Goal: Task Accomplishment & Management: Complete application form

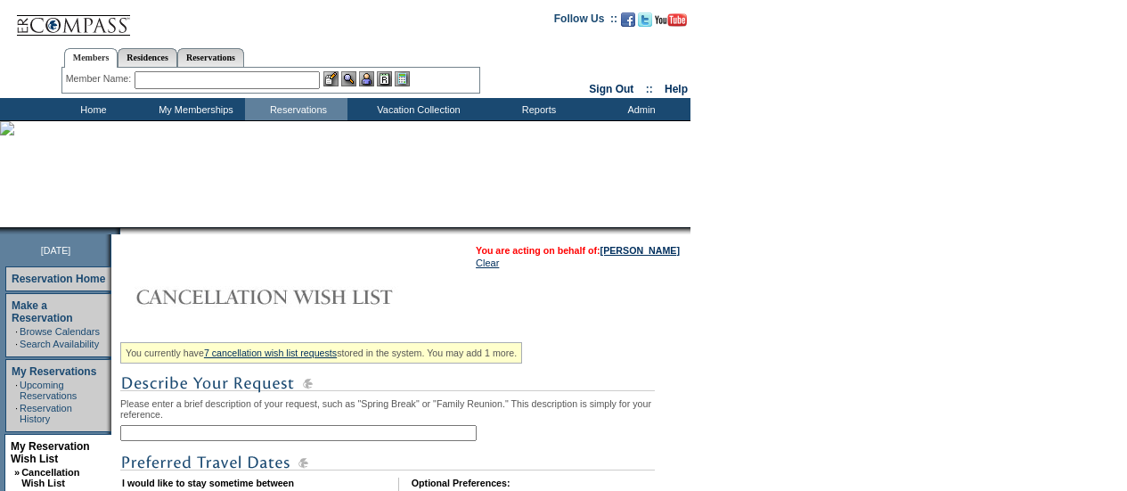
scroll to position [250, 0]
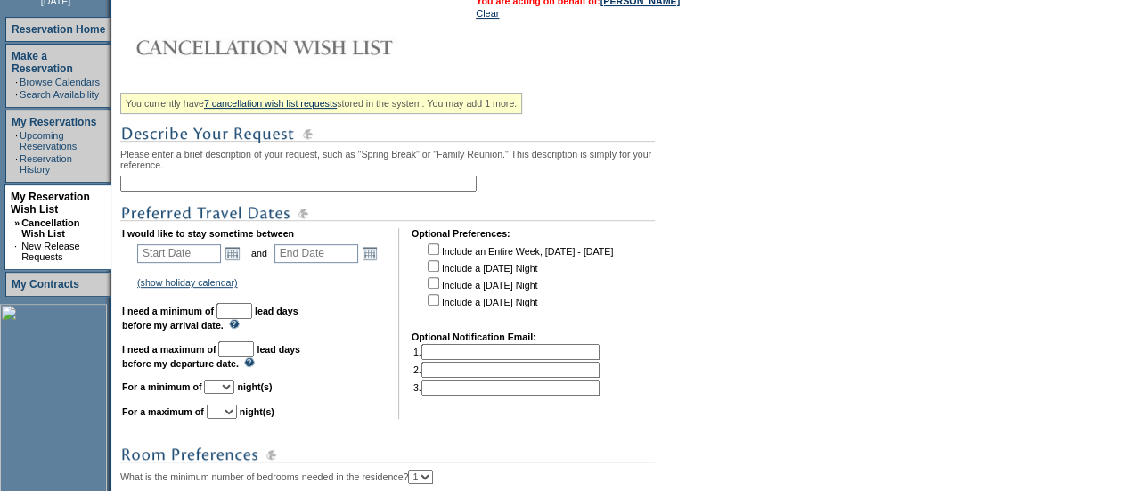
click at [237, 192] on input "text" at bounding box center [298, 184] width 357 height 16
type input "N"
type input "[DATE] - [GEOGRAPHIC_DATA]"
click at [239, 259] on link "Open the calendar popup." at bounding box center [233, 253] width 20 height 20
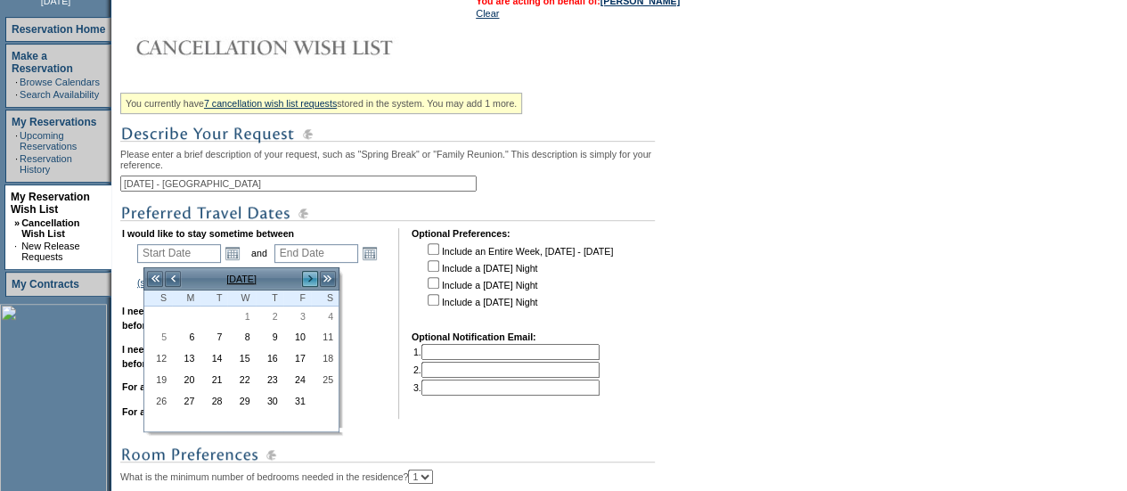
click at [301, 274] on link ">" at bounding box center [310, 279] width 18 height 18
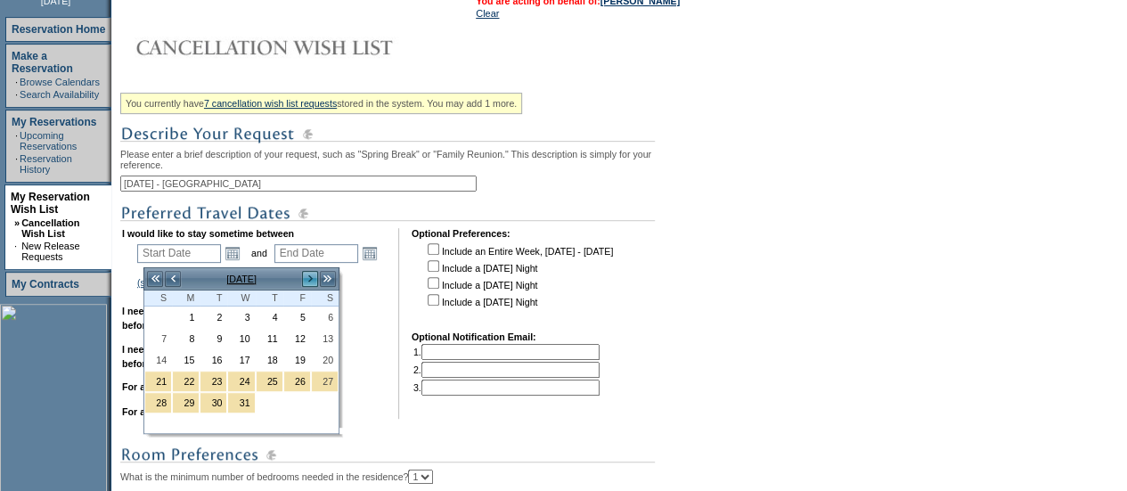
click at [312, 275] on link ">" at bounding box center [310, 279] width 18 height 18
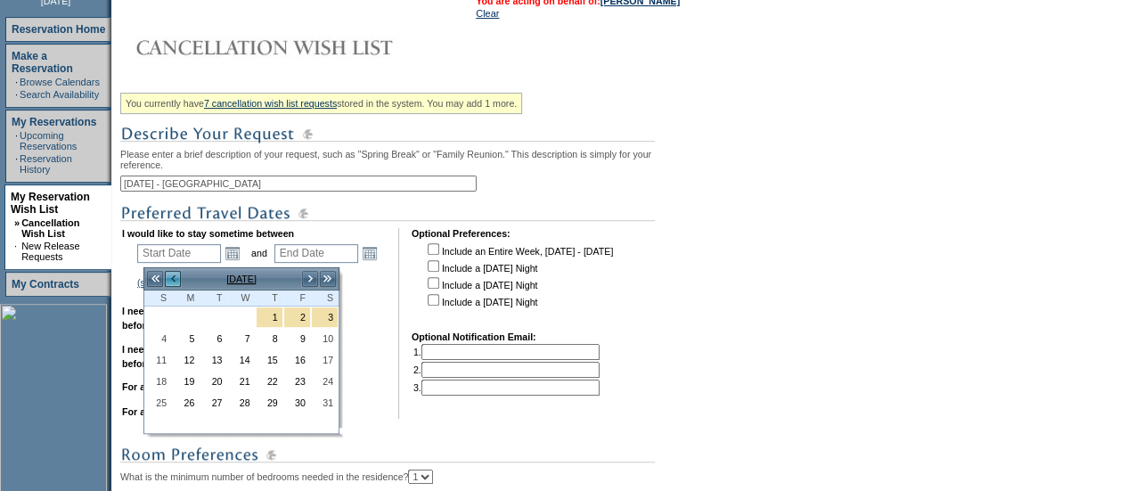
click at [173, 281] on link "<" at bounding box center [173, 279] width 18 height 18
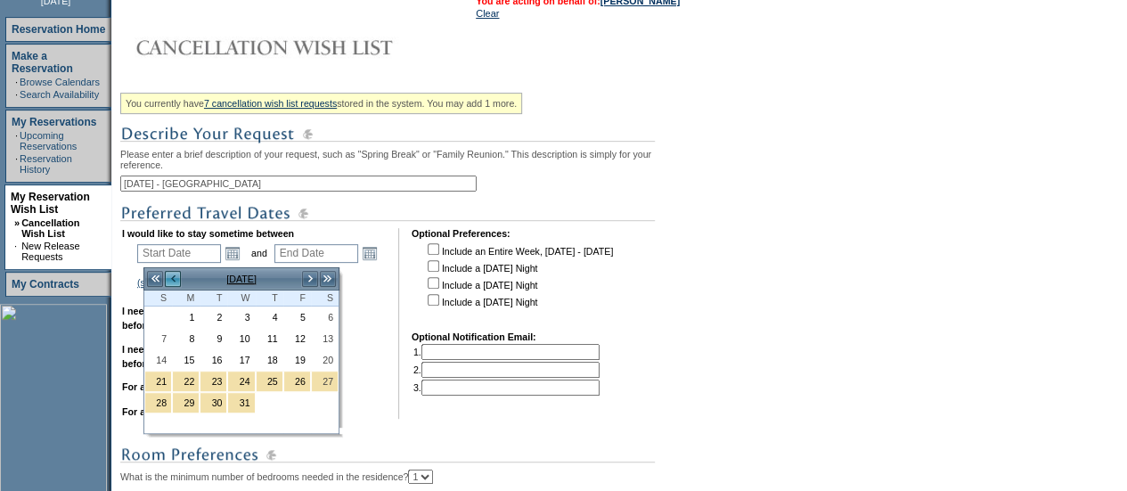
click at [168, 279] on link "<" at bounding box center [173, 279] width 18 height 18
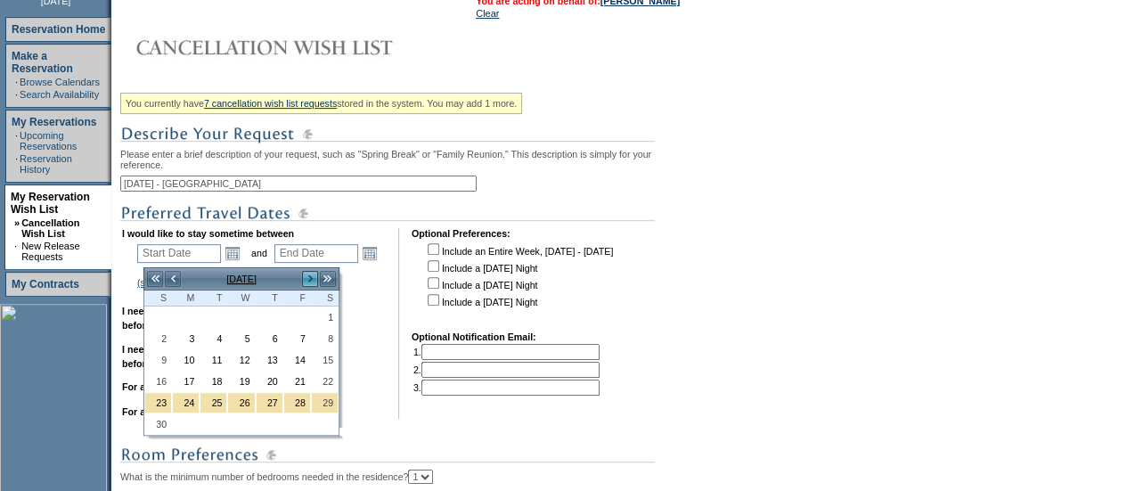
click at [311, 277] on link ">" at bounding box center [310, 279] width 18 height 18
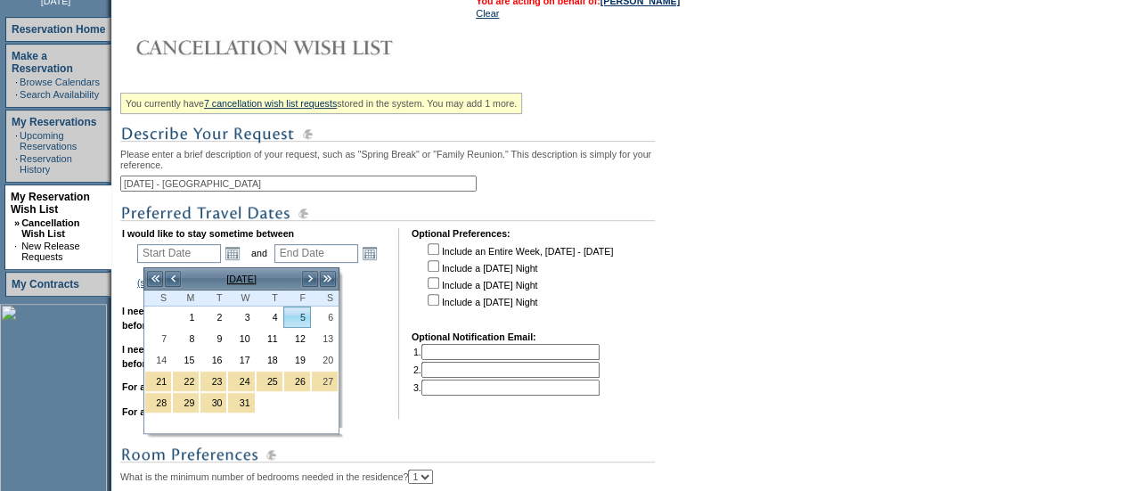
click at [305, 313] on link "5" at bounding box center [297, 317] width 26 height 20
type input "[DATE]"
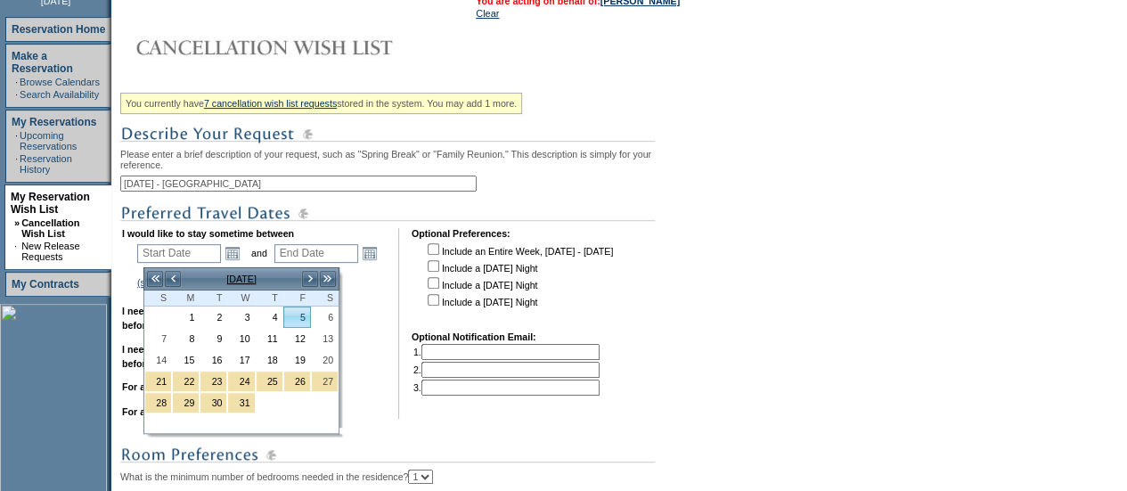
type input "65"
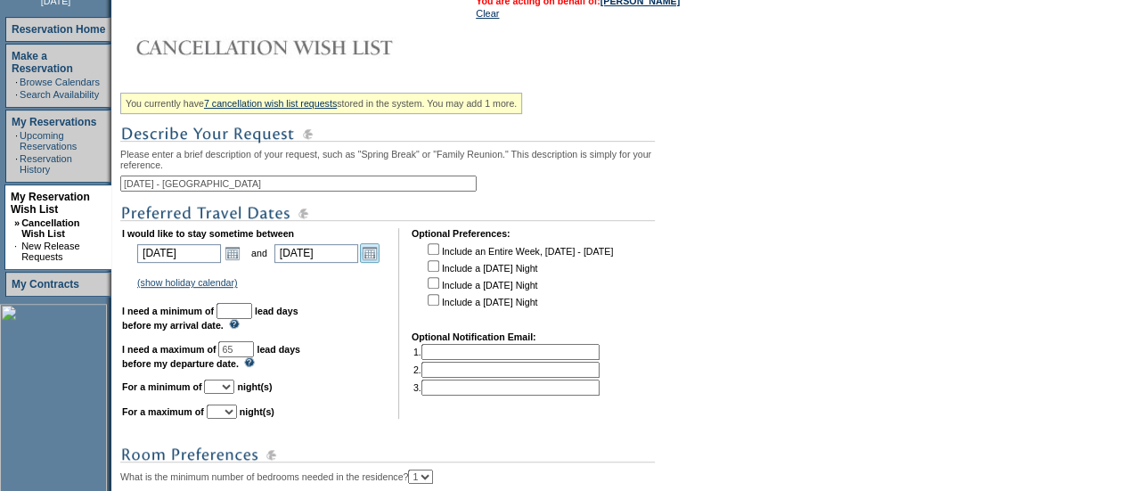
click at [376, 261] on link "Open the calendar popup." at bounding box center [370, 253] width 20 height 20
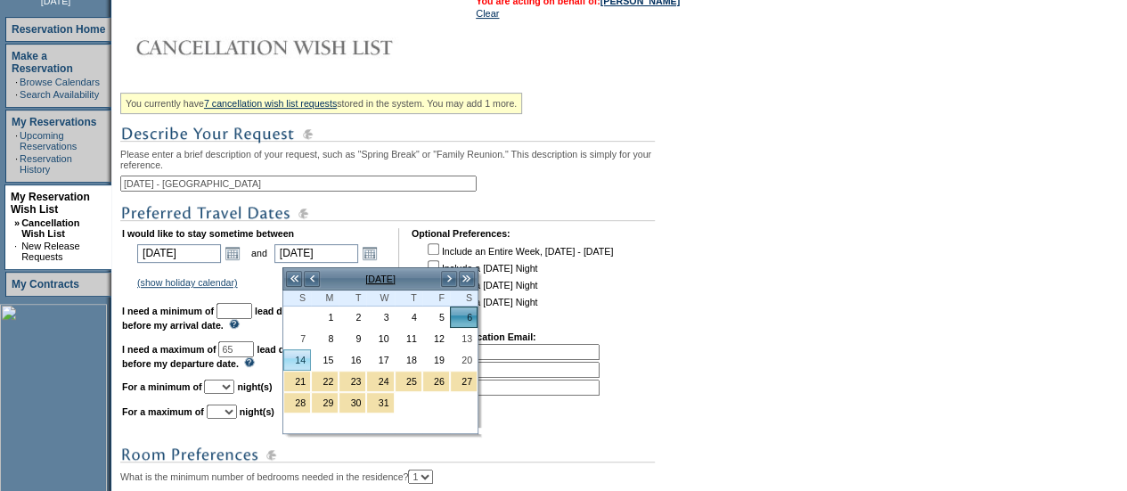
click at [303, 361] on link "14" at bounding box center [297, 360] width 26 height 20
type input "[DATE]"
type input "73"
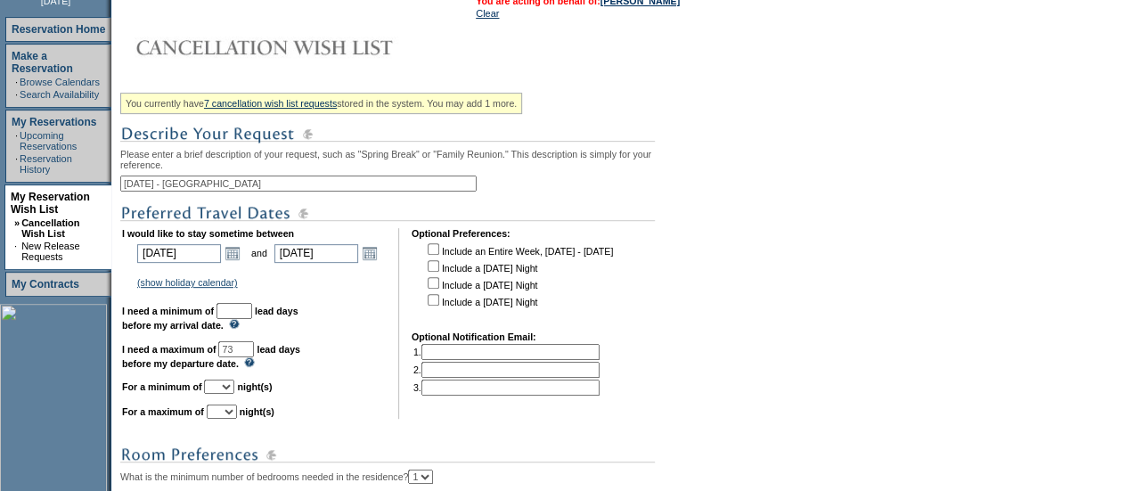
click at [439, 287] on input "checkbox" at bounding box center [434, 283] width 12 height 12
checkbox input "true"
click at [439, 305] on input "checkbox" at bounding box center [434, 300] width 12 height 12
checkbox input "true"
click at [252, 315] on input "text" at bounding box center [235, 311] width 36 height 16
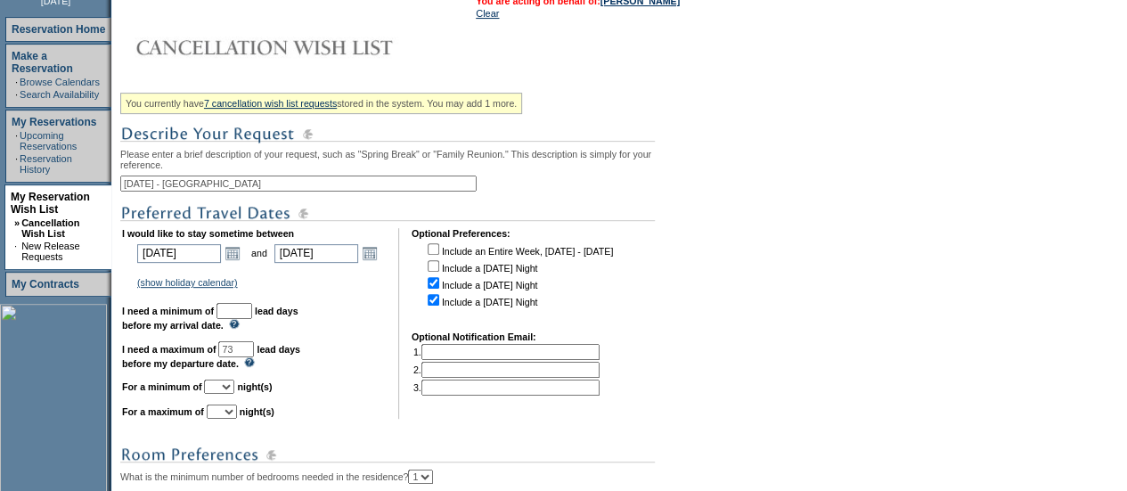
type input "30"
click at [234, 394] on select "1 2 3 4 5 6 7 8 9 10 11 12 13 14" at bounding box center [219, 387] width 30 height 14
select select "2"
click at [225, 389] on select "1 2 3 4 5 6 7 8 9 10 11 12 13 14" at bounding box center [219, 387] width 30 height 14
click at [237, 414] on select "1 2 3 4 5 6 7 8 9 10 11 12 13 14" at bounding box center [222, 412] width 30 height 14
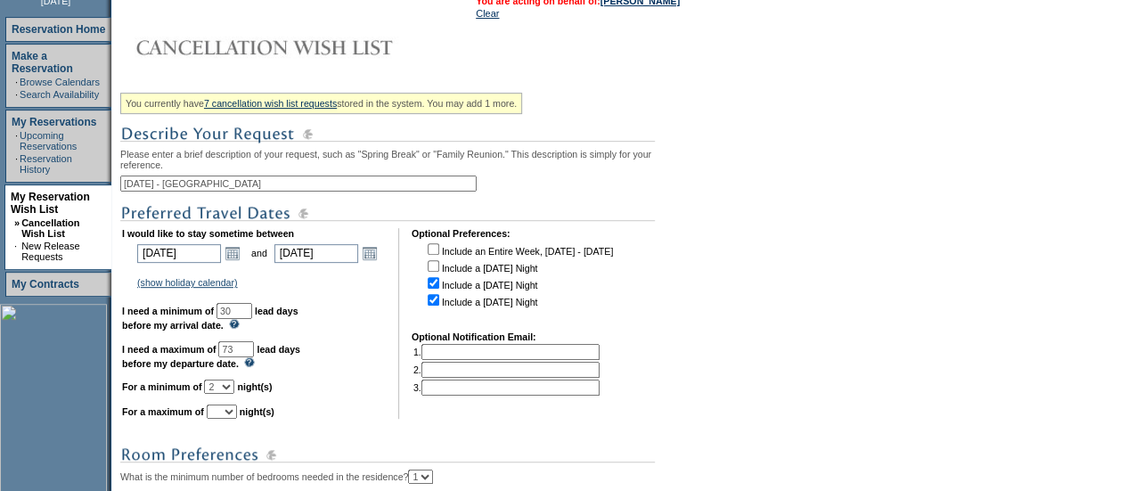
select select "2"
click at [228, 414] on select "1 2 3 4 5 6 7 8 9 10 11 12 13 14" at bounding box center [222, 412] width 30 height 14
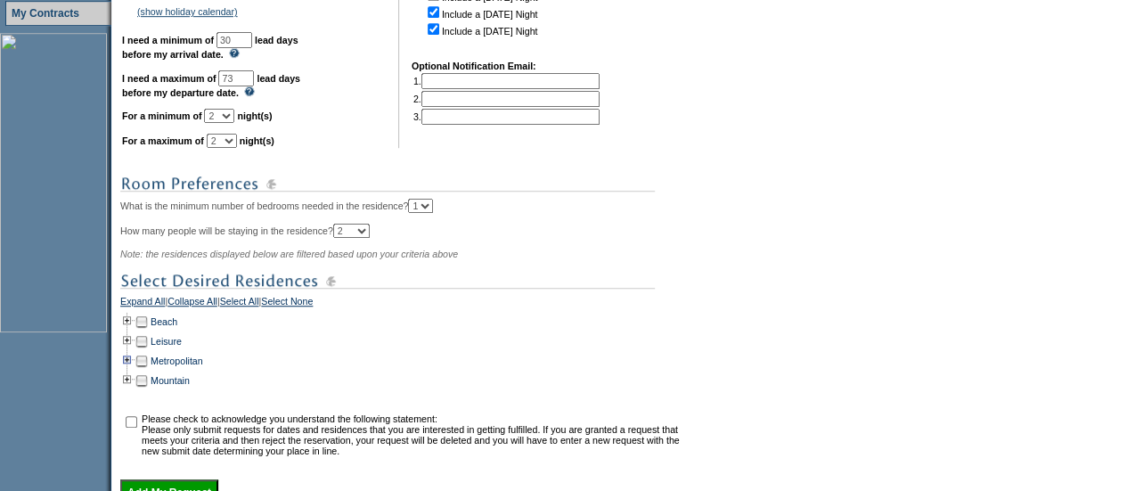
click at [134, 370] on td at bounding box center [127, 361] width 14 height 20
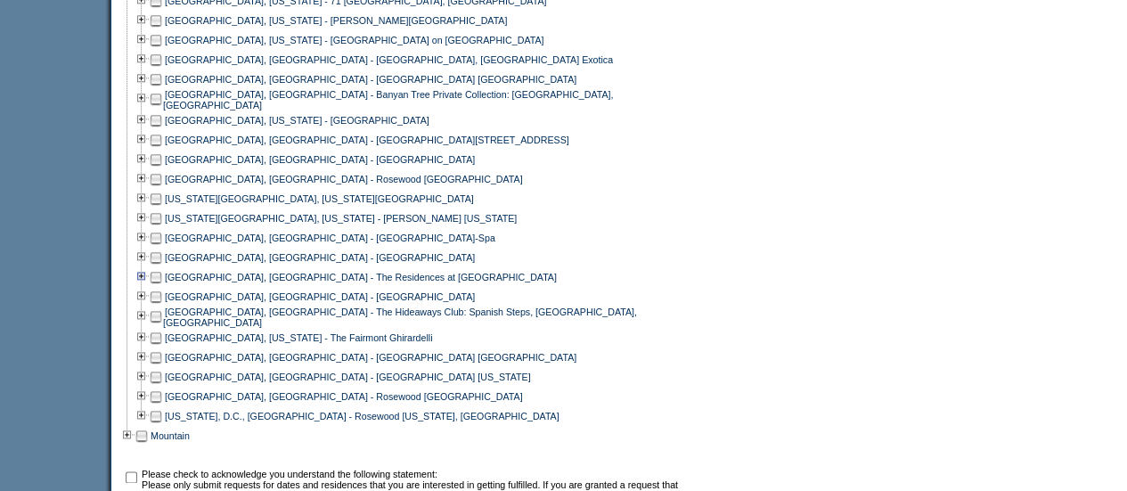
scroll to position [923, 0]
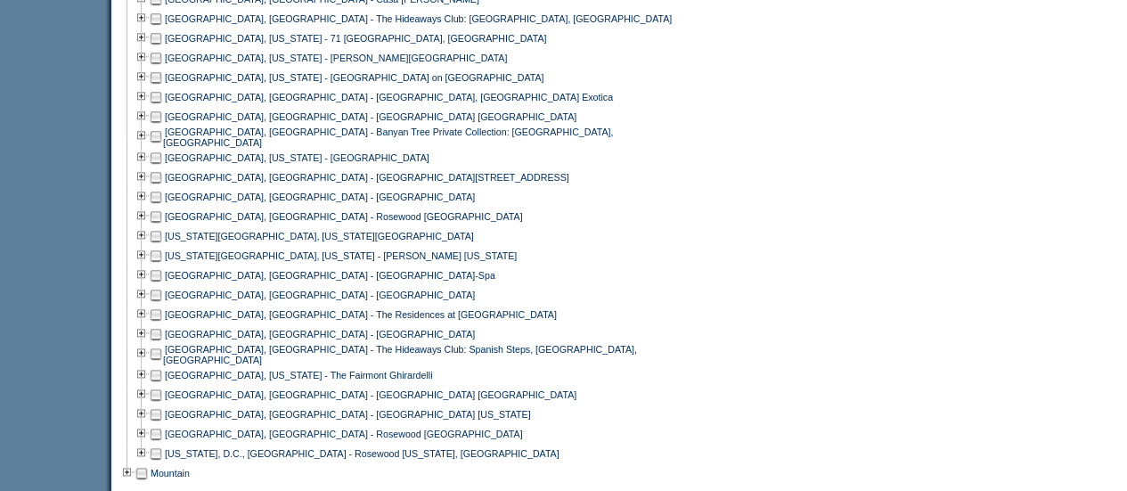
click at [155, 246] on td at bounding box center [156, 236] width 14 height 20
click at [161, 266] on td at bounding box center [156, 256] width 14 height 20
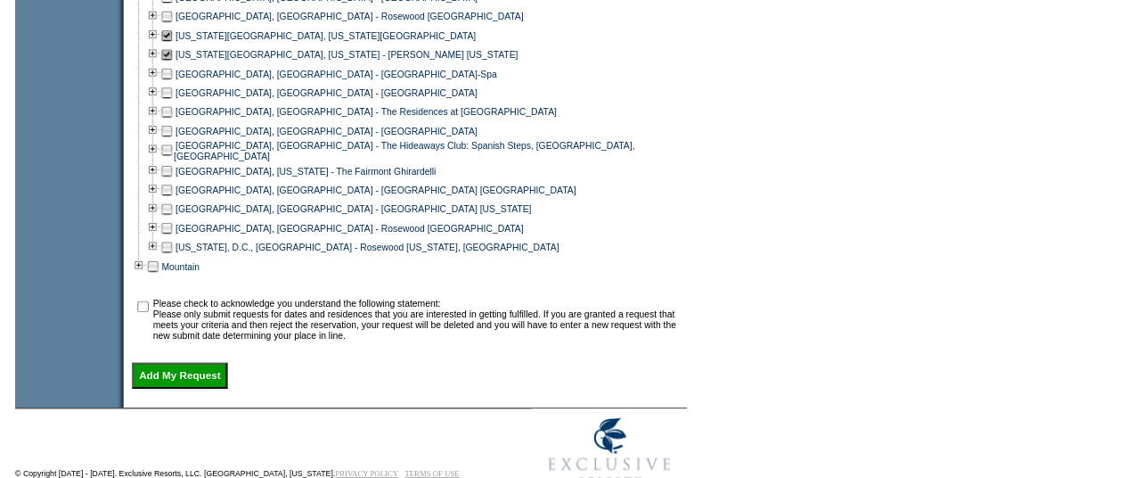
scroll to position [1163, 0]
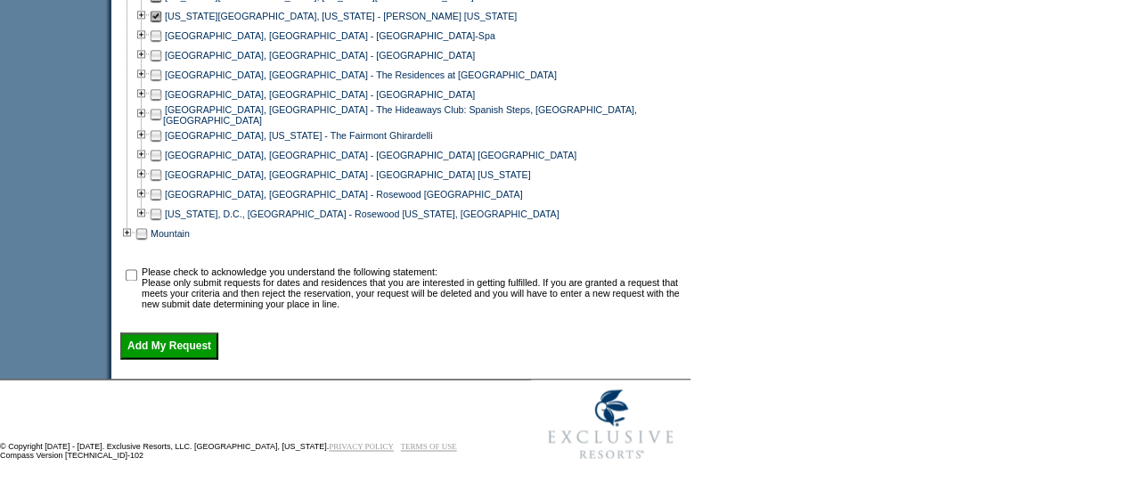
click at [137, 281] on input "checkbox" at bounding box center [132, 275] width 12 height 12
checkbox input "true"
click at [172, 358] on input "Add My Request" at bounding box center [169, 345] width 98 height 27
